Goal: Information Seeking & Learning: Learn about a topic

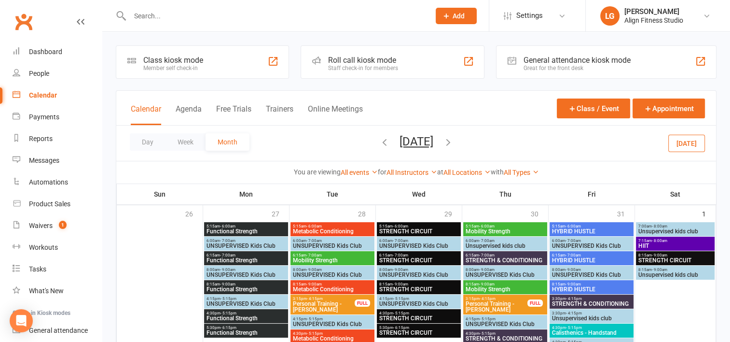
click at [379, 146] on icon "button" at bounding box center [384, 142] width 11 height 11
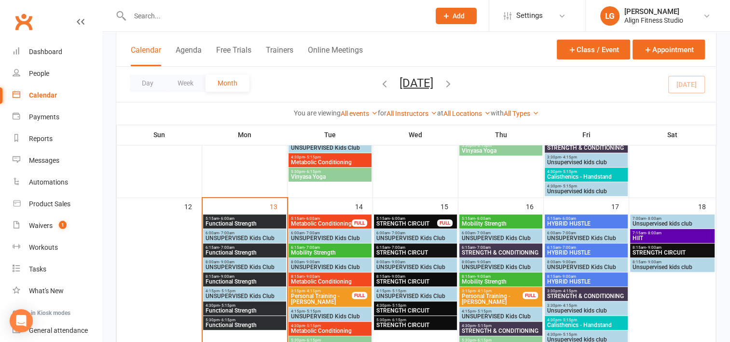
scroll to position [380, 0]
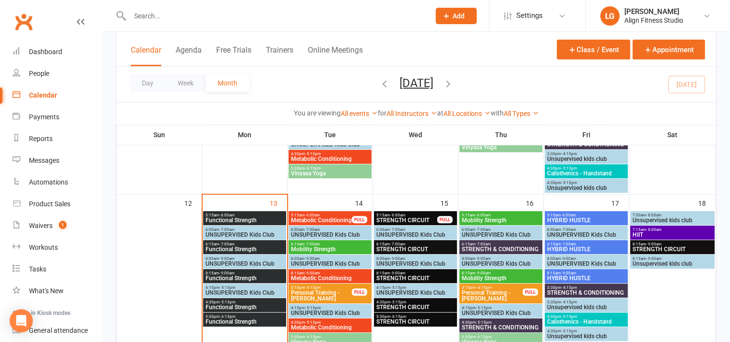
click at [238, 218] on span "Functional Strength" at bounding box center [244, 220] width 79 height 6
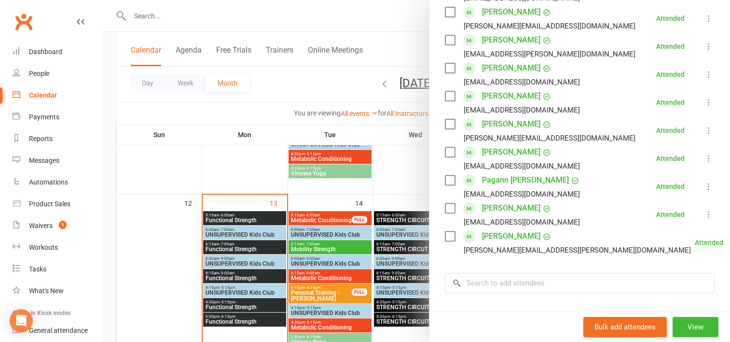
scroll to position [303, 0]
click at [247, 243] on div at bounding box center [416, 171] width 628 height 342
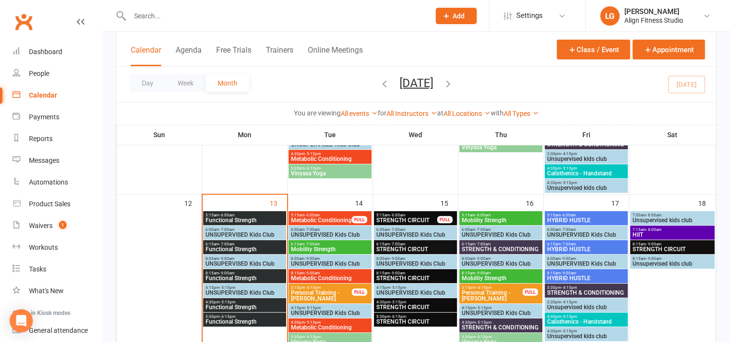
click at [247, 243] on span "6:15am - 7:00am" at bounding box center [244, 244] width 79 height 4
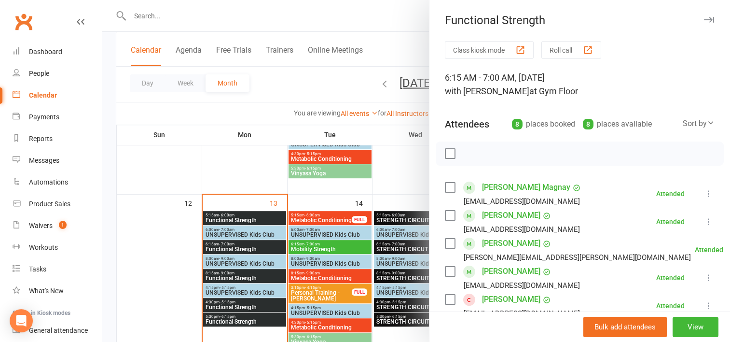
scroll to position [152, 0]
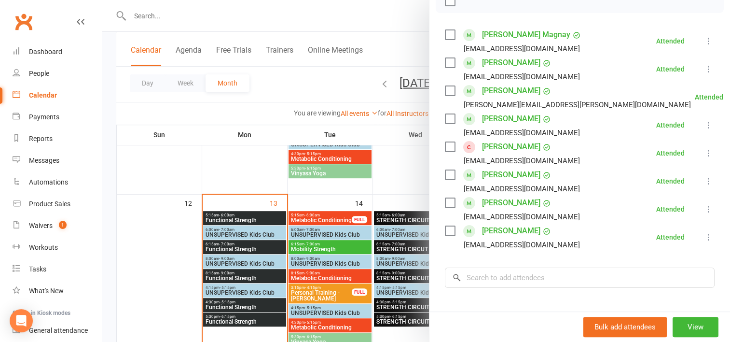
click at [238, 266] on div at bounding box center [416, 171] width 628 height 342
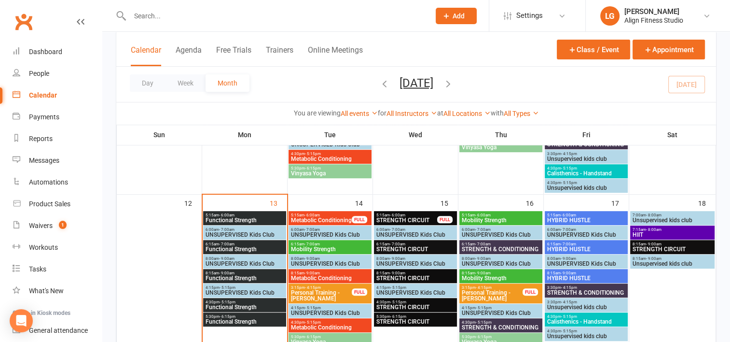
click at [238, 269] on div "8:15am - 9:00am Functional Strength" at bounding box center [244, 276] width 83 height 14
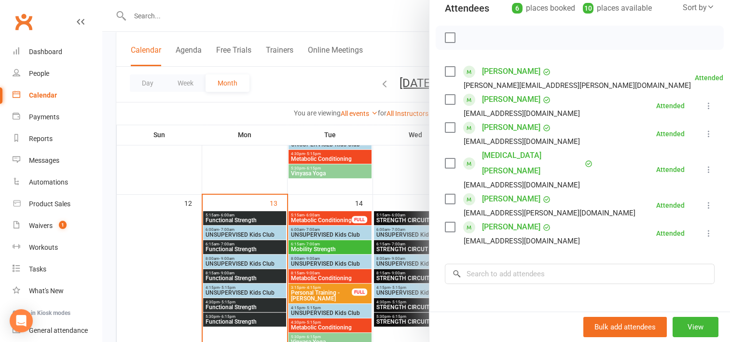
scroll to position [118, 0]
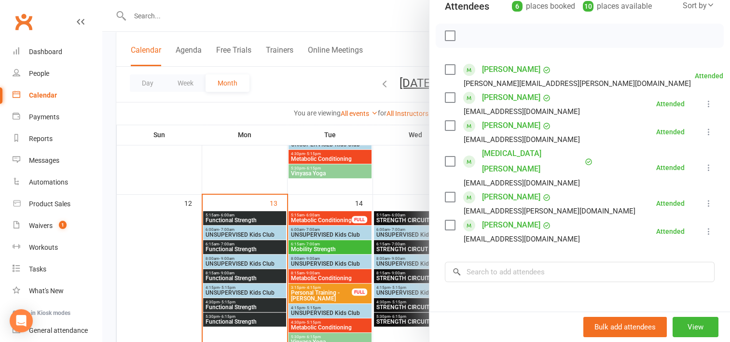
click at [230, 307] on div at bounding box center [416, 171] width 628 height 342
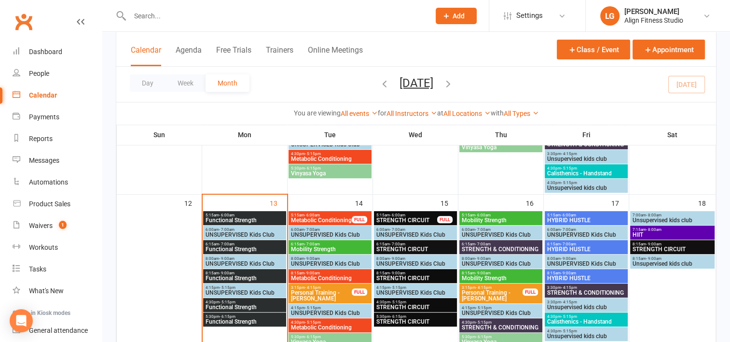
click at [230, 307] on span "Functional Strength" at bounding box center [244, 307] width 79 height 6
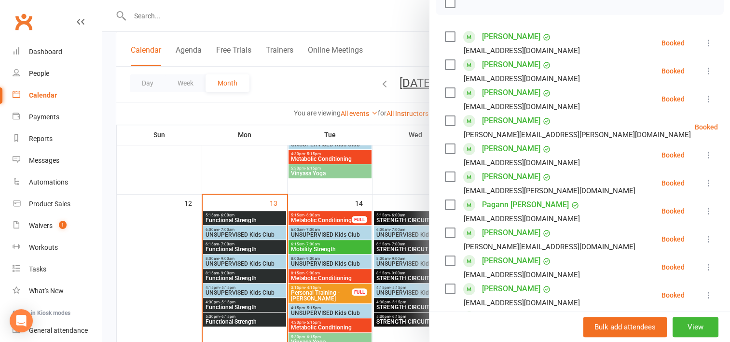
scroll to position [226, 0]
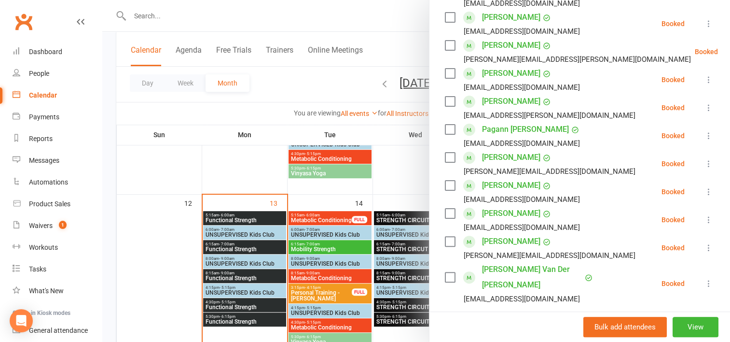
click at [229, 321] on div at bounding box center [416, 171] width 628 height 342
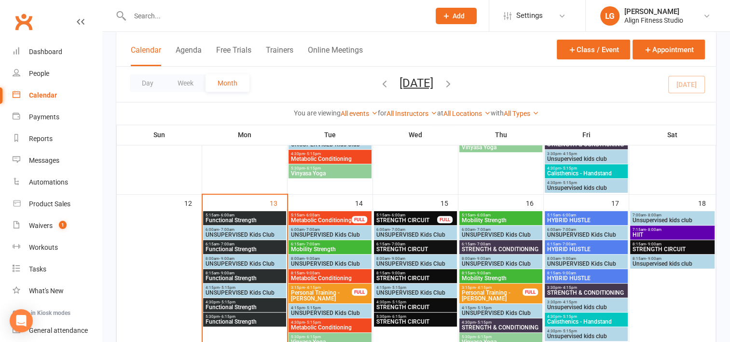
click at [229, 321] on span "Functional Strength" at bounding box center [244, 321] width 79 height 6
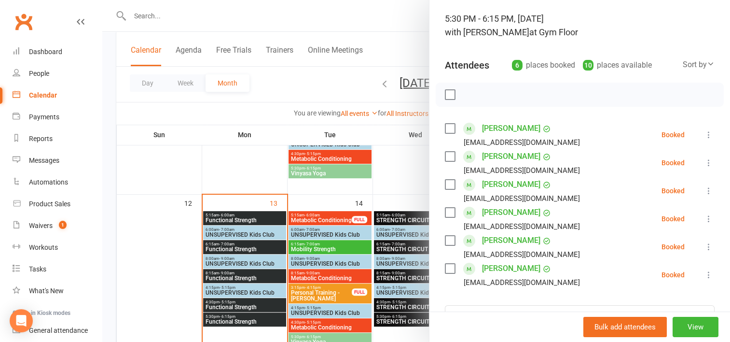
scroll to position [59, 0]
drag, startPoint x: 560, startPoint y: 208, endPoint x: 388, endPoint y: 157, distance: 179.3
click at [388, 157] on div at bounding box center [416, 171] width 628 height 342
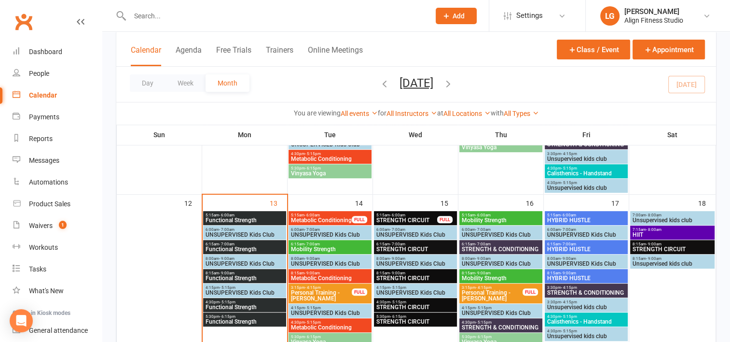
click at [316, 214] on span "- 6:00am" at bounding box center [311, 215] width 15 height 4
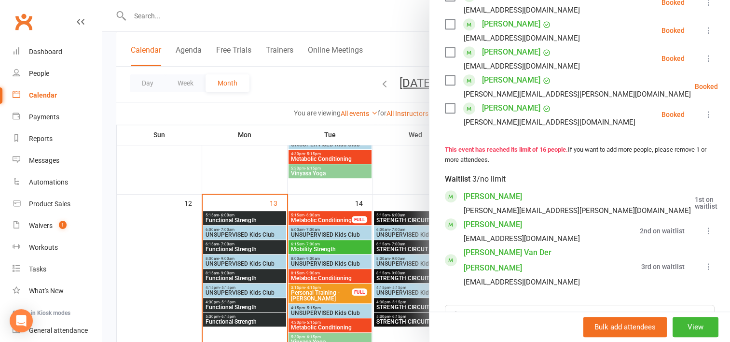
scroll to position [555, 0]
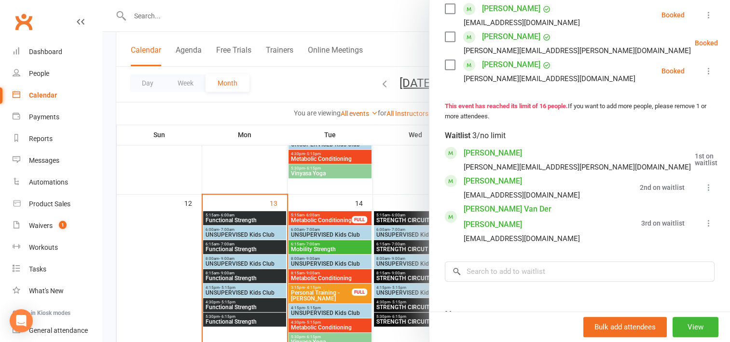
click at [269, 179] on div at bounding box center [416, 171] width 628 height 342
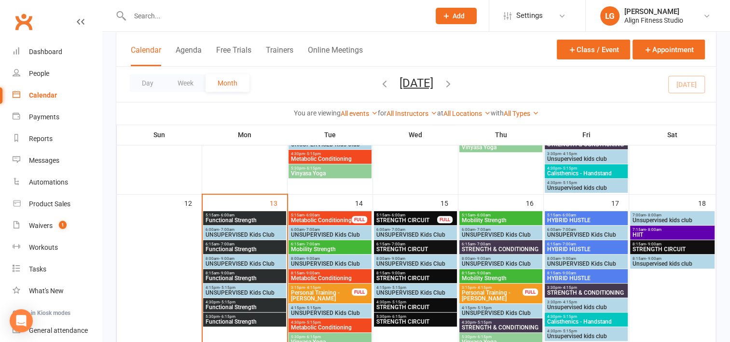
click at [329, 246] on span "Mobility Strength" at bounding box center [329, 249] width 79 height 6
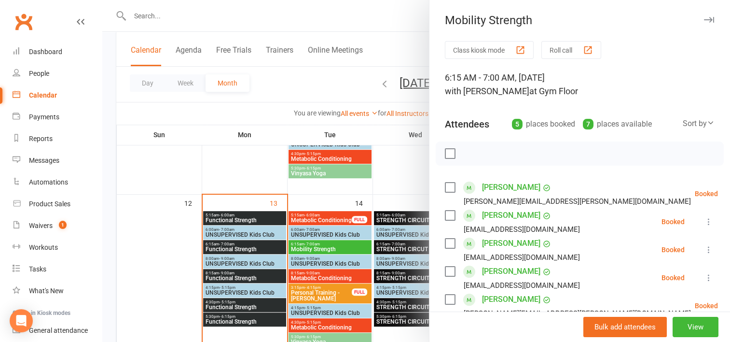
scroll to position [430, 0]
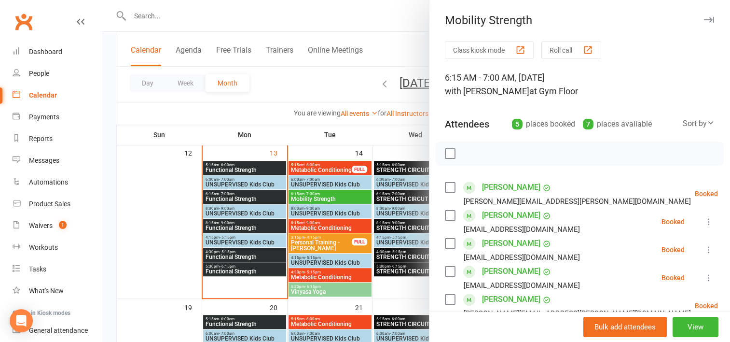
click at [329, 151] on div at bounding box center [416, 171] width 628 height 342
